Goal: Obtain resource: Obtain resource

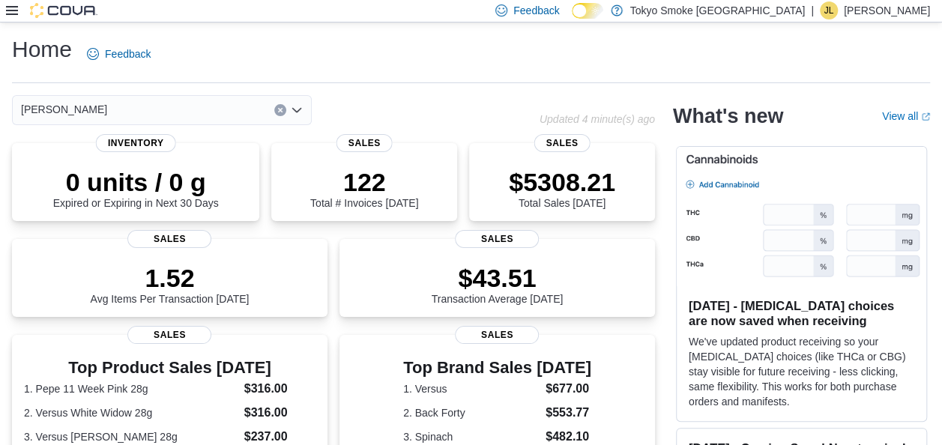
click at [10, 7] on icon at bounding box center [12, 10] width 12 height 12
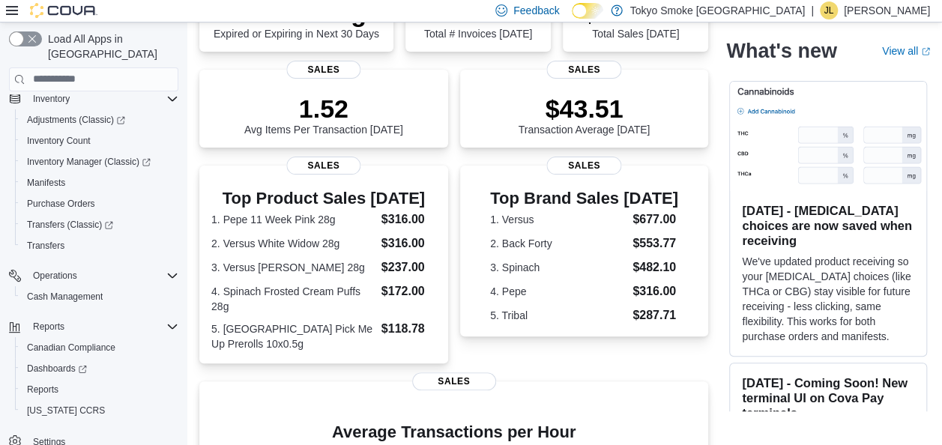
scroll to position [300, 0]
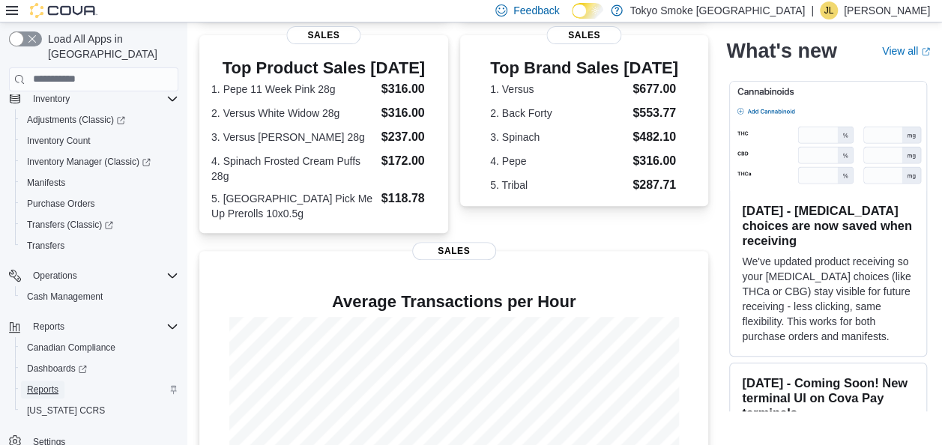
click at [39, 384] on span "Reports" at bounding box center [42, 390] width 31 height 12
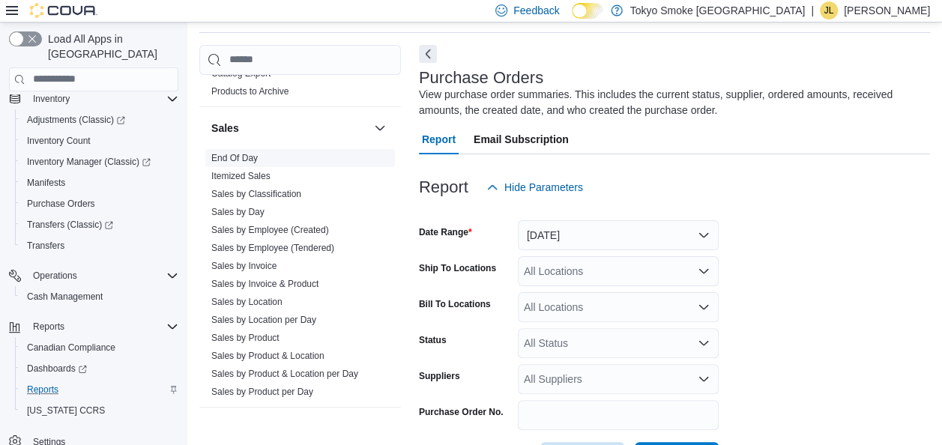
scroll to position [885, 0]
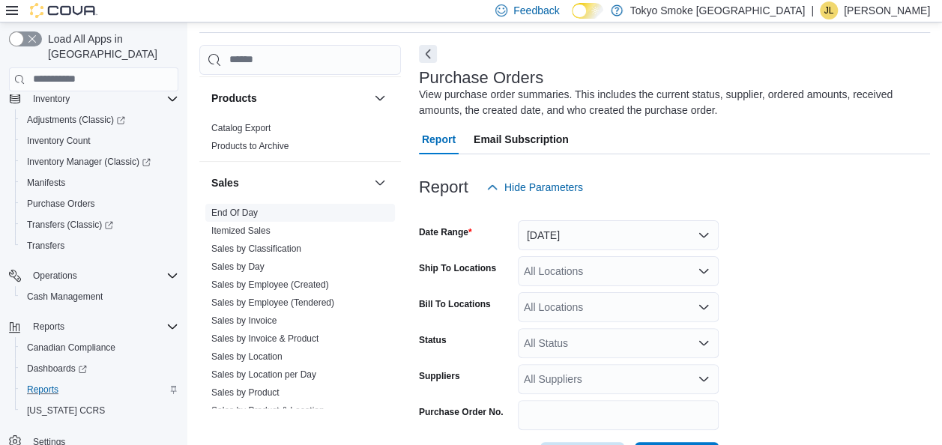
click at [238, 210] on link "End Of Day" at bounding box center [234, 213] width 46 height 10
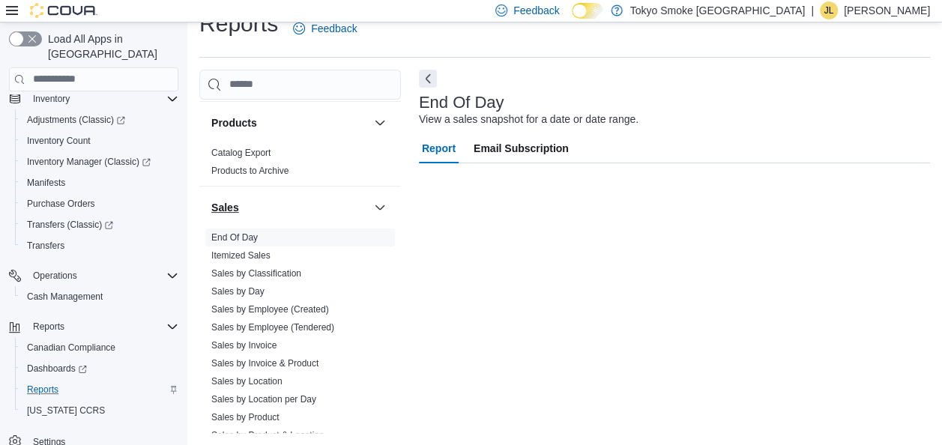
scroll to position [25, 0]
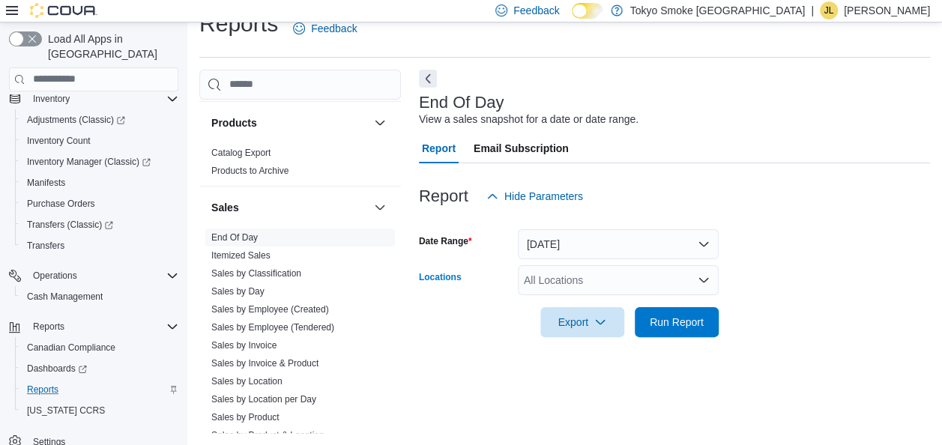
click at [606, 278] on div "All Locations" at bounding box center [618, 280] width 201 height 30
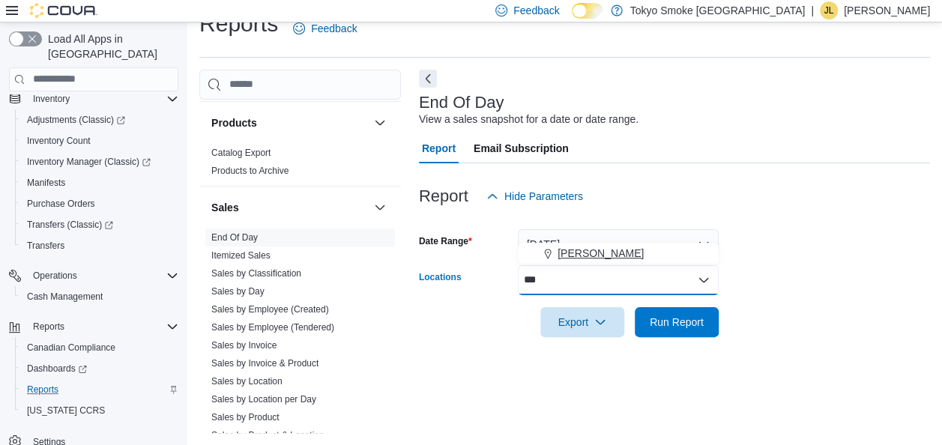
type input "***"
click at [596, 252] on span "[PERSON_NAME]" at bounding box center [600, 253] width 86 height 15
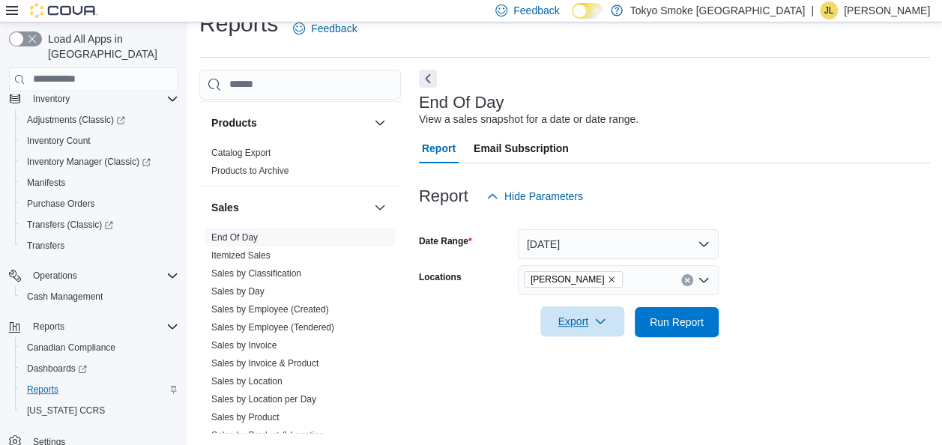
click at [574, 325] on span "Export" at bounding box center [582, 321] width 66 height 30
click at [589, 354] on span "Export to Excel" at bounding box center [584, 352] width 67 height 12
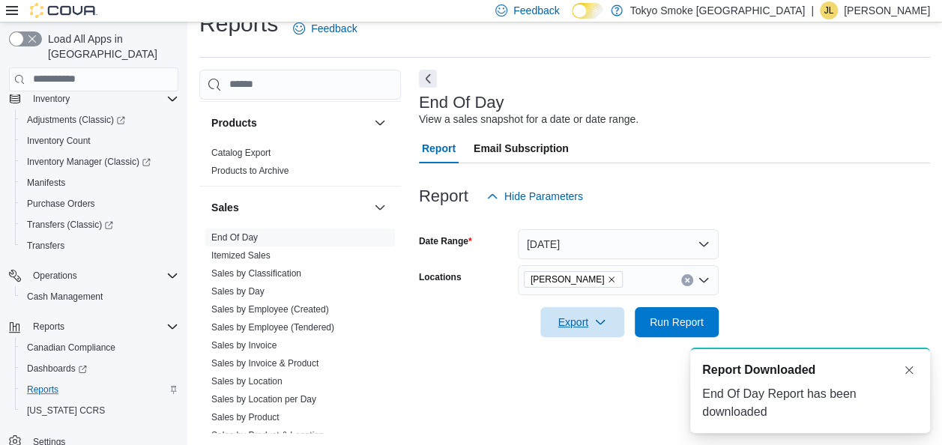
scroll to position [0, 0]
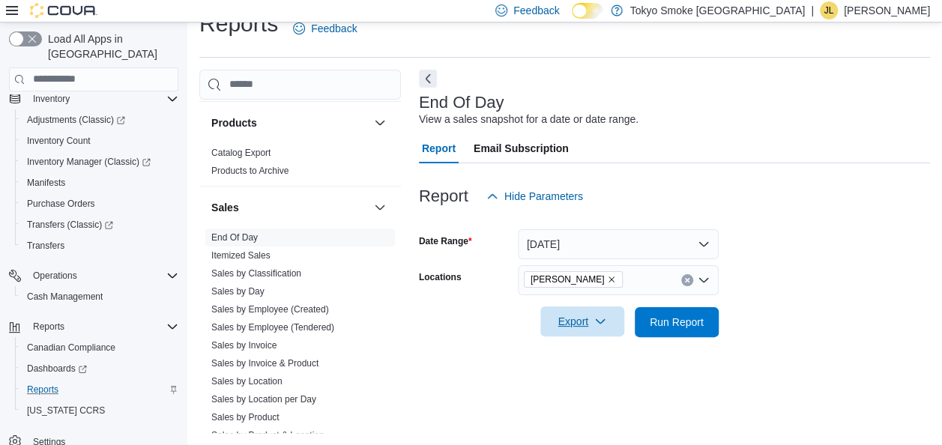
click at [575, 316] on span "Export" at bounding box center [582, 321] width 66 height 30
click at [595, 355] on span "Export to Excel" at bounding box center [584, 352] width 67 height 12
click at [620, 244] on button "[DATE]" at bounding box center [618, 244] width 201 height 30
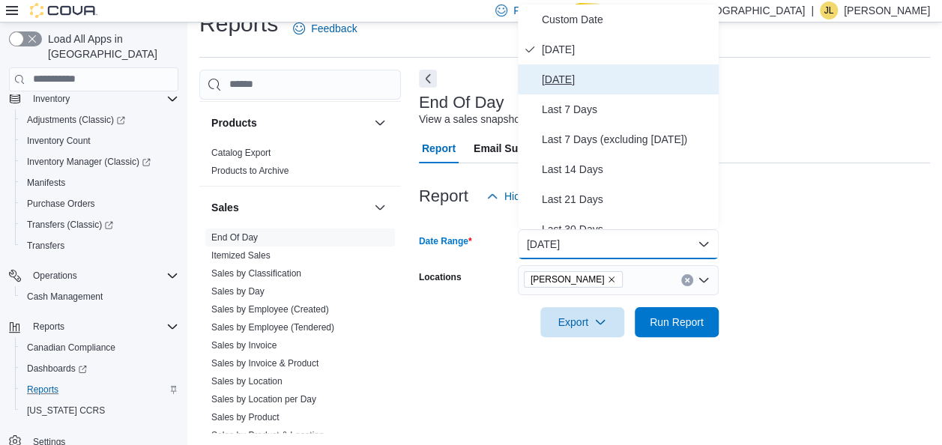
click at [578, 76] on span "[DATE]" at bounding box center [627, 79] width 171 height 18
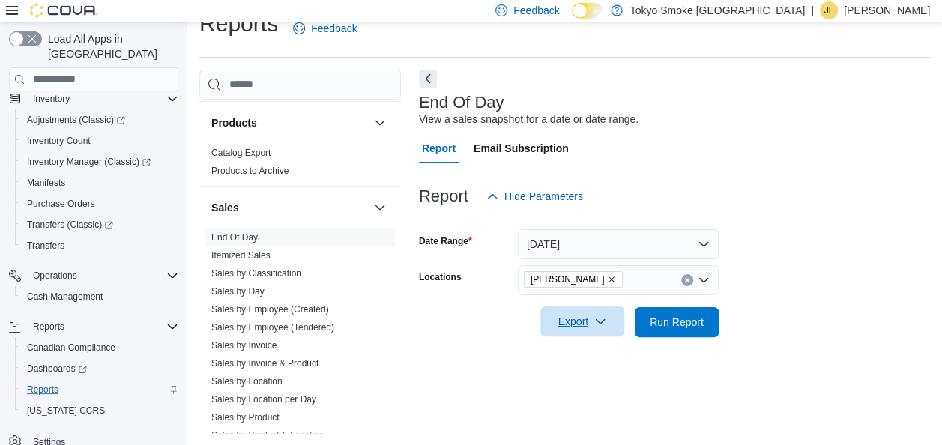
click at [591, 323] on span "Export" at bounding box center [582, 321] width 66 height 30
click at [596, 356] on span "Export to Excel" at bounding box center [584, 352] width 67 height 12
click at [578, 323] on span "Export" at bounding box center [582, 321] width 66 height 30
click at [560, 348] on span "Export to Excel" at bounding box center [584, 352] width 67 height 12
click at [312, 322] on link "Sales by Employee (Tendered)" at bounding box center [272, 327] width 123 height 10
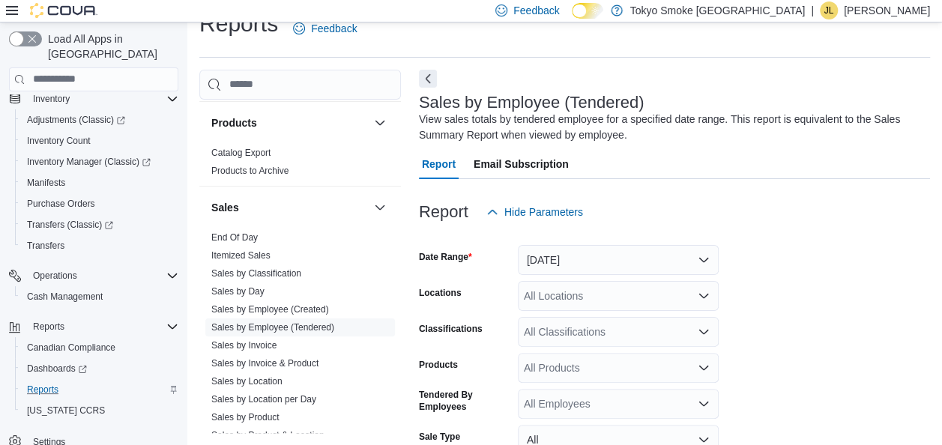
scroll to position [50, 0]
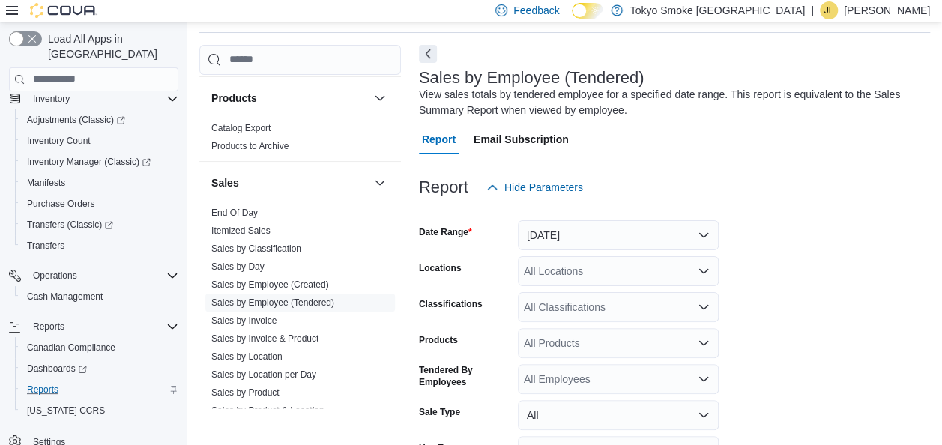
click at [589, 265] on div "All Locations" at bounding box center [618, 271] width 201 height 30
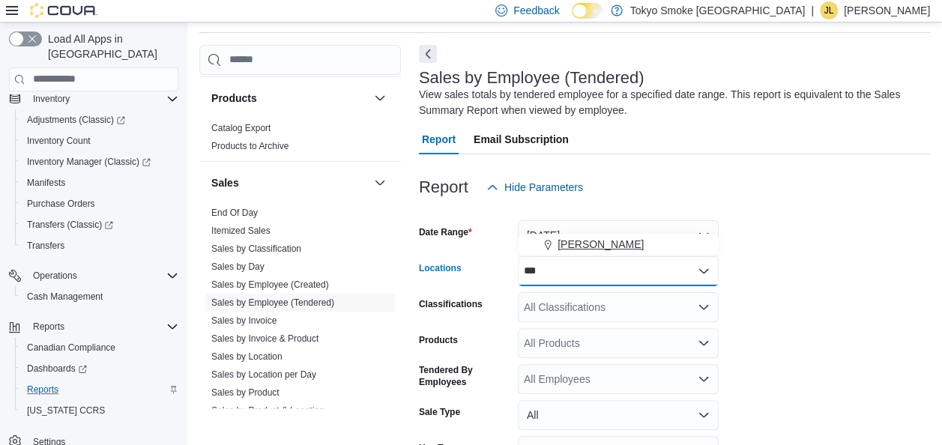
type input "***"
click at [598, 240] on span "[PERSON_NAME]" at bounding box center [600, 244] width 86 height 15
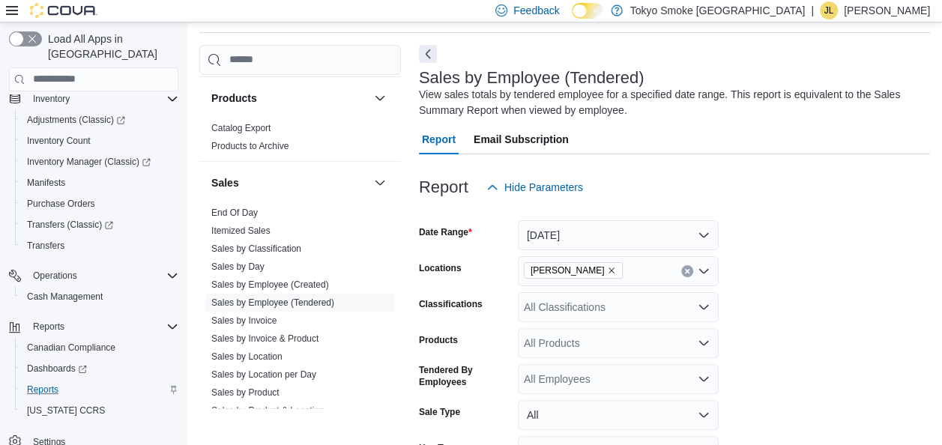
drag, startPoint x: 799, startPoint y: 297, endPoint x: 790, endPoint y: 297, distance: 9.0
click at [799, 297] on form "Date Range [DATE] Locations [GEOGRAPHIC_DATA] King Classifications All Classifi…" at bounding box center [674, 373] width 511 height 342
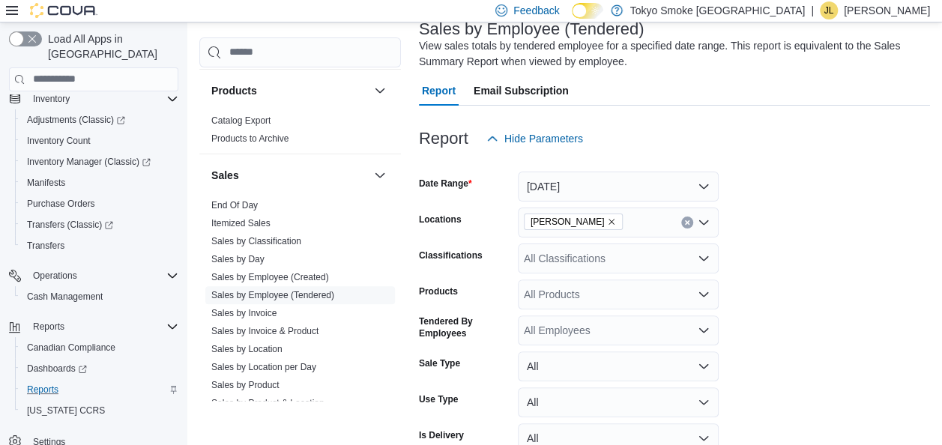
scroll to position [178, 0]
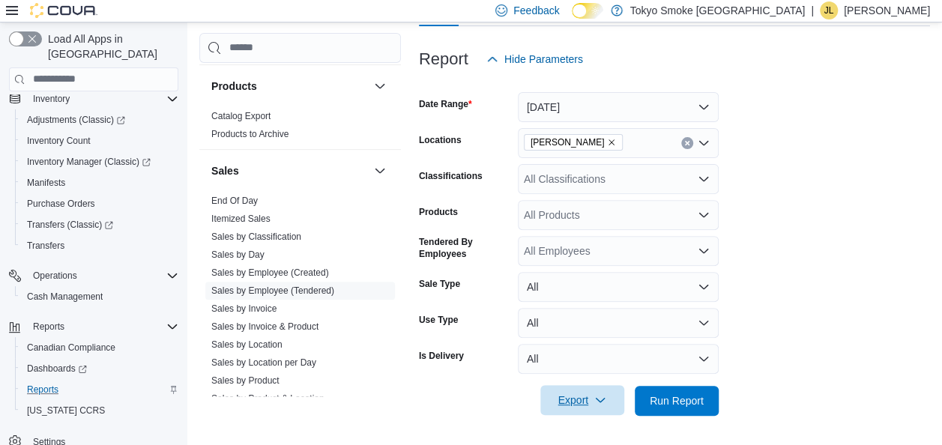
click at [570, 397] on span "Export" at bounding box center [582, 400] width 66 height 30
click at [596, 315] on span "Export to Excel" at bounding box center [584, 311] width 67 height 12
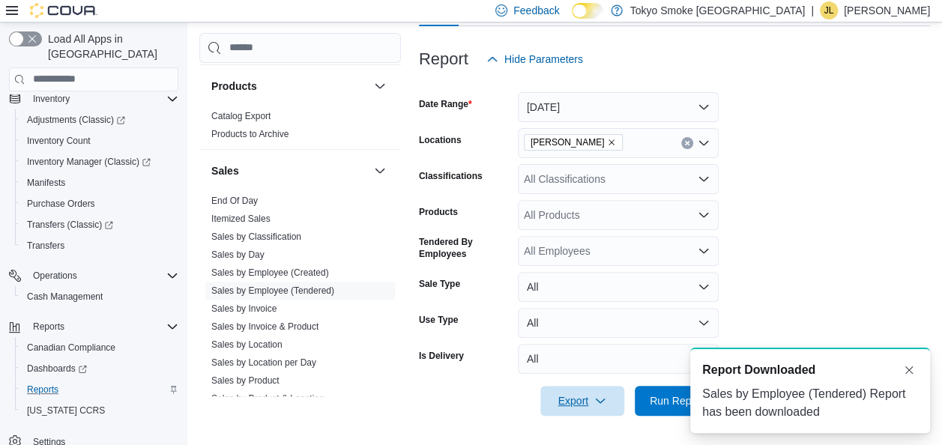
scroll to position [0, 0]
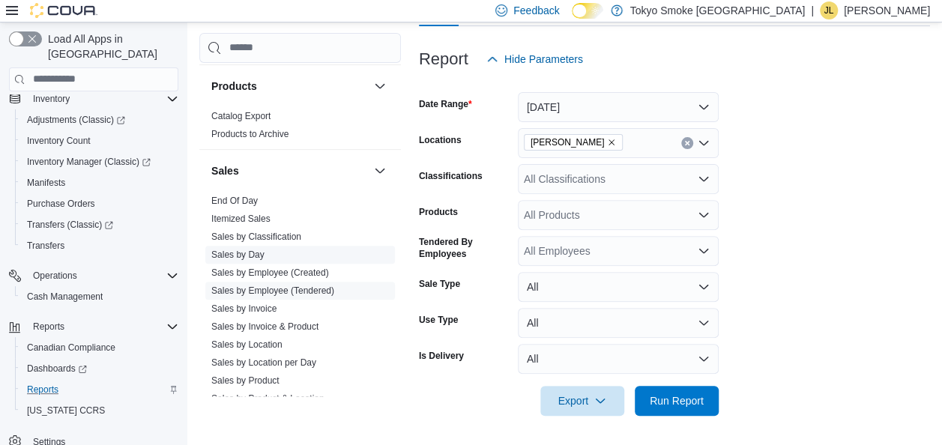
click at [253, 254] on link "Sales by Day" at bounding box center [237, 254] width 53 height 10
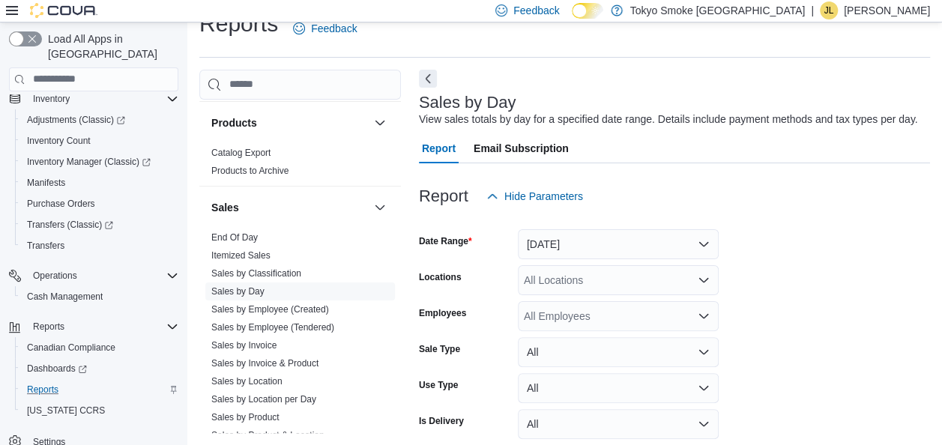
scroll to position [34, 0]
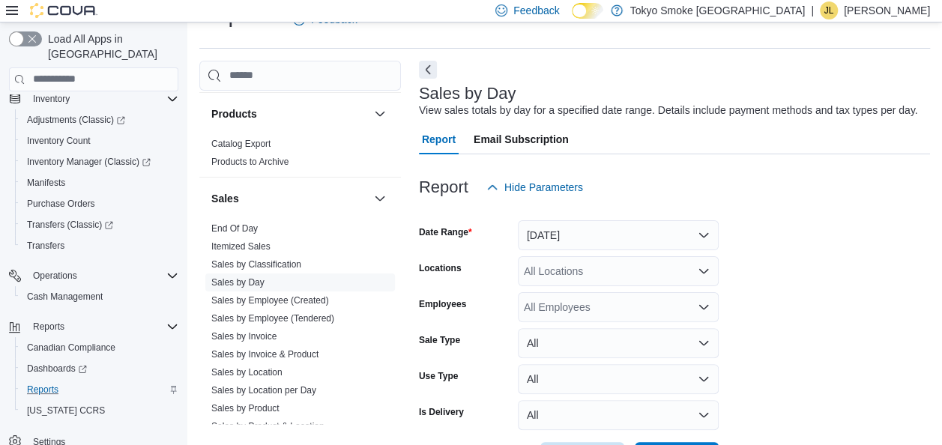
click at [596, 270] on div "All Locations" at bounding box center [618, 271] width 201 height 30
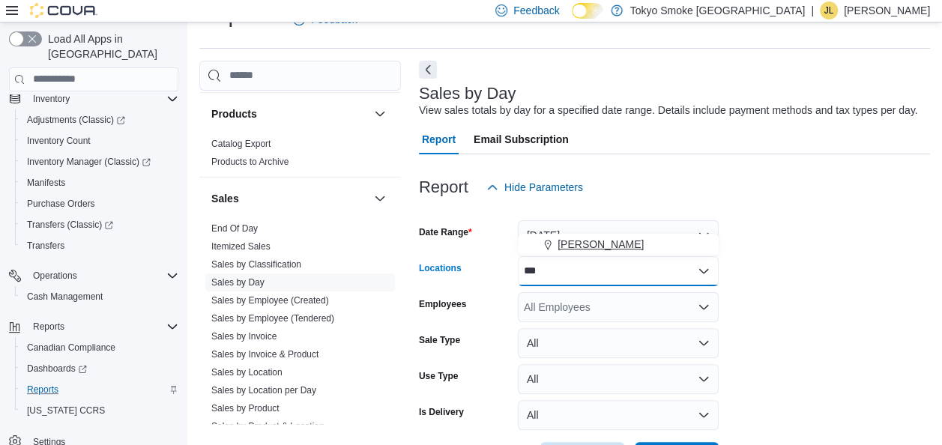
type input "***"
click at [597, 240] on span "[PERSON_NAME]" at bounding box center [600, 244] width 86 height 15
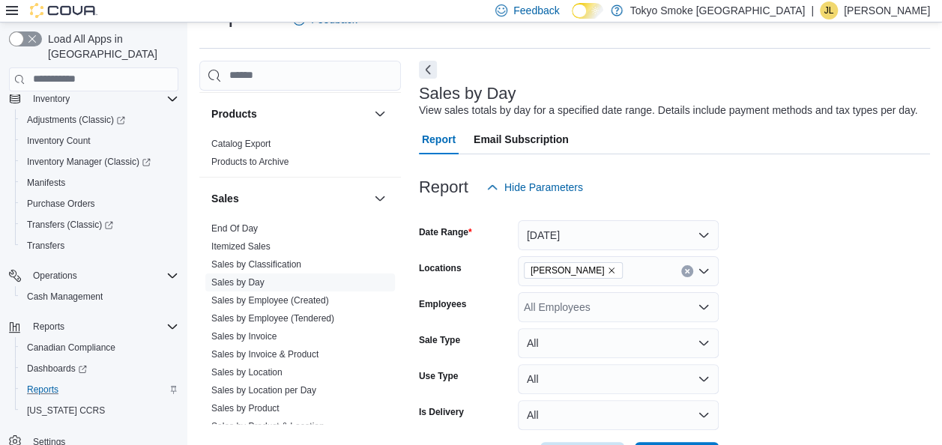
click at [797, 268] on form "Date Range [DATE] Locations [GEOGRAPHIC_DATA] King Employees All Employees Sale…" at bounding box center [674, 337] width 511 height 270
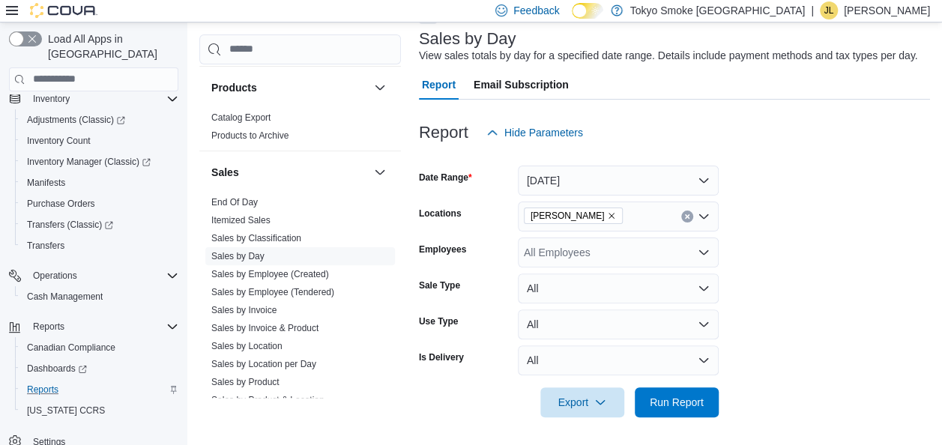
scroll to position [91, 0]
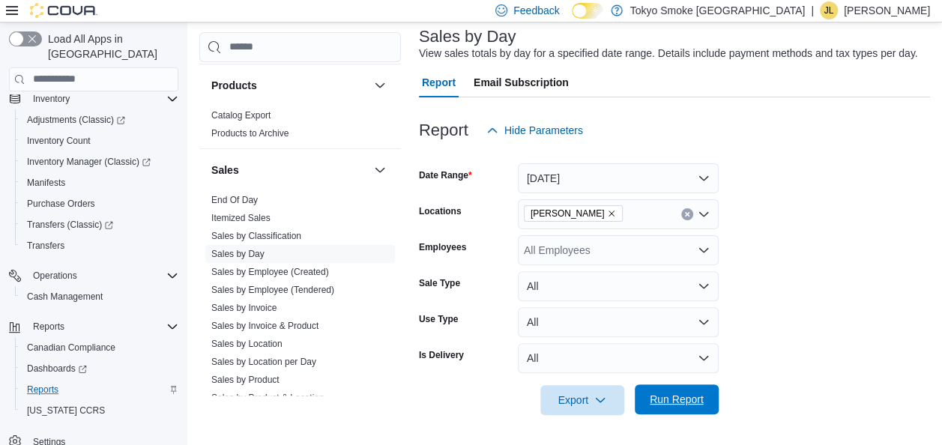
click at [656, 405] on span "Run Report" at bounding box center [676, 399] width 54 height 15
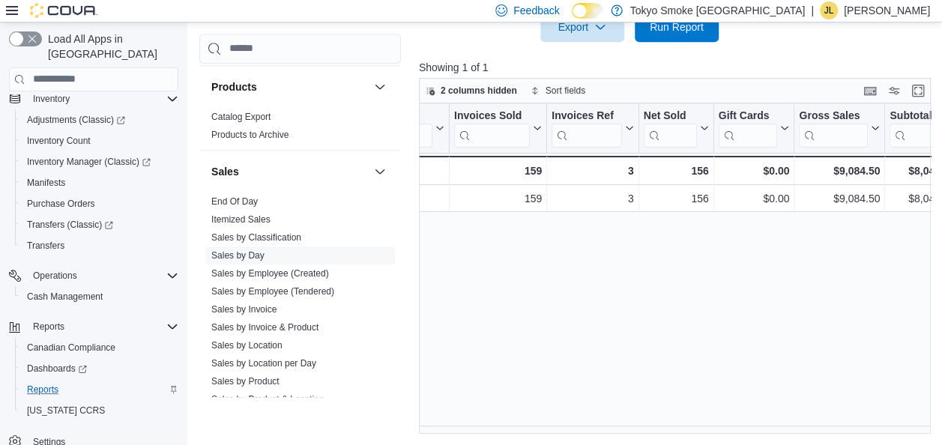
scroll to position [0, 84]
